Goal: Information Seeking & Learning: Check status

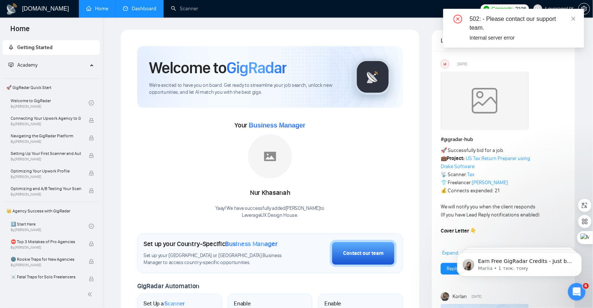
click at [137, 12] on link "Dashboard" at bounding box center [139, 9] width 33 height 6
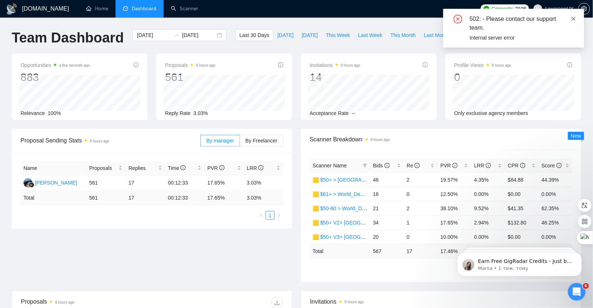
click at [574, 18] on icon "close" at bounding box center [573, 18] width 5 height 5
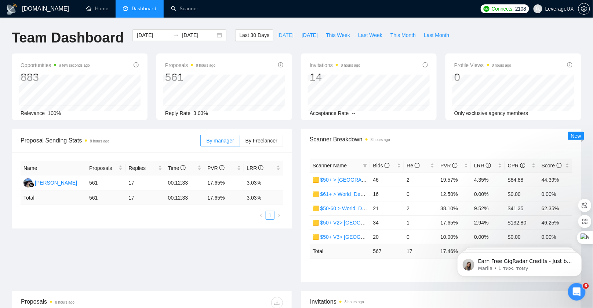
drag, startPoint x: 268, startPoint y: 28, endPoint x: 289, endPoint y: 30, distance: 20.4
click at [268, 29] on div "[DOMAIN_NAME] Home Dashboard Scanner Connects: 2108 LeverageUX Team Dashboard […" at bounding box center [296, 290] width 593 height 581
click at [284, 34] on span "[DATE]" at bounding box center [285, 35] width 16 height 8
click at [310, 34] on span "[DATE]" at bounding box center [309, 35] width 16 height 8
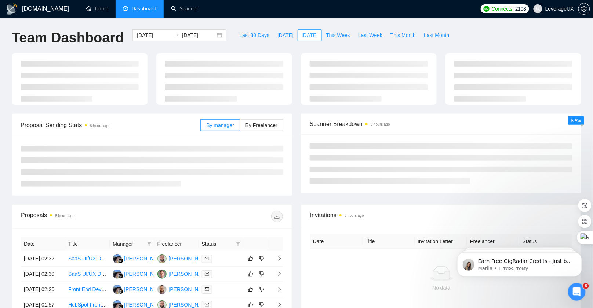
type input "[DATE]"
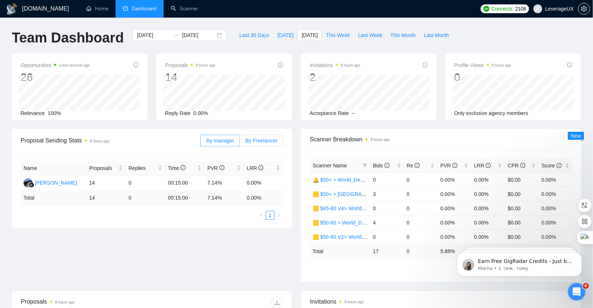
click at [269, 143] on label "By Freelancer" at bounding box center [261, 141] width 43 height 12
click at [240, 143] on input "By Freelancer" at bounding box center [240, 143] width 0 height 0
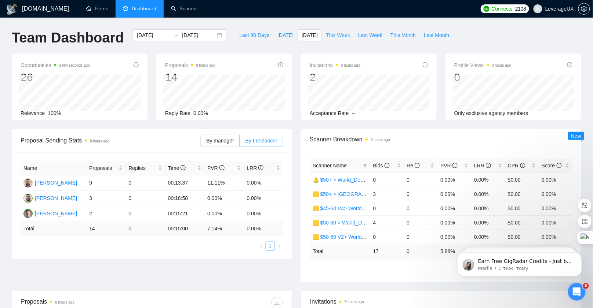
click at [338, 34] on span "This Week" at bounding box center [338, 35] width 24 height 8
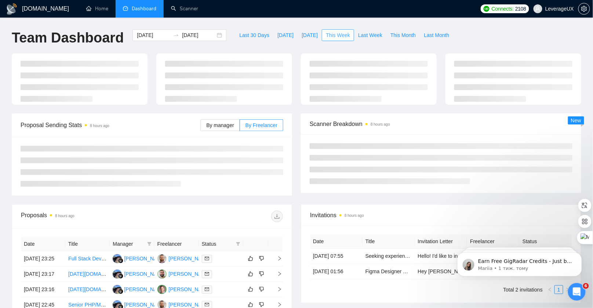
type input "[DATE]"
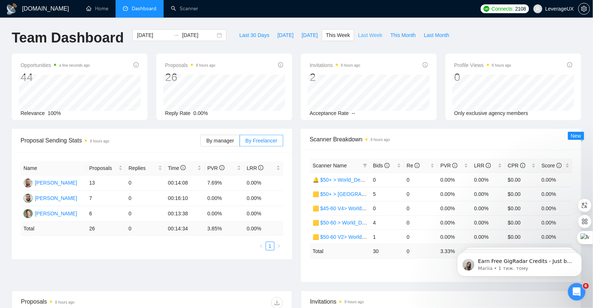
click at [359, 34] on span "Last Week" at bounding box center [370, 35] width 24 height 8
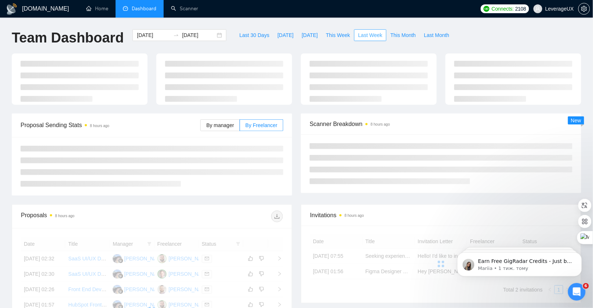
type input "[DATE]"
